Goal: Task Accomplishment & Management: Use online tool/utility

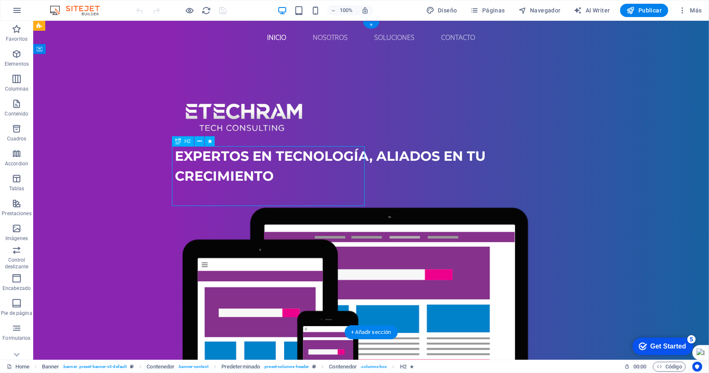
click at [175, 154] on div "Expertos en tecnología, aliados en tu crecimiento" at bounding box center [371, 166] width 392 height 40
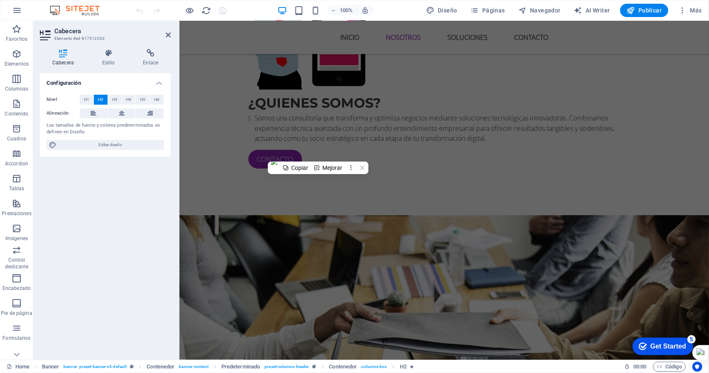
scroll to position [623, 0]
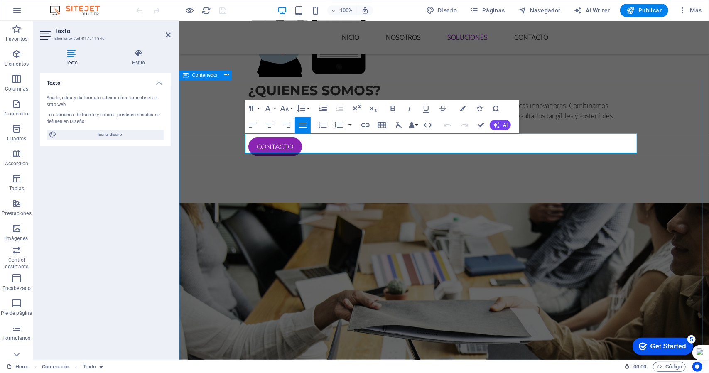
drag, startPoint x: 245, startPoint y: 137, endPoint x: 677, endPoint y: 157, distance: 432.7
copy p "Una empresa de tecnologías de la información (TI) especializada en transformaci…"
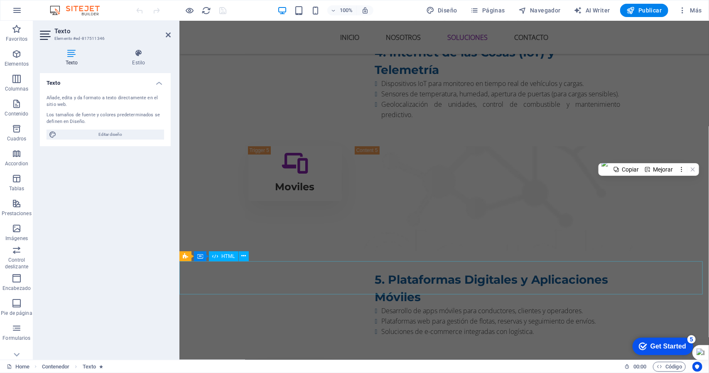
scroll to position [1862, 0]
